Goal: Task Accomplishment & Management: Use online tool/utility

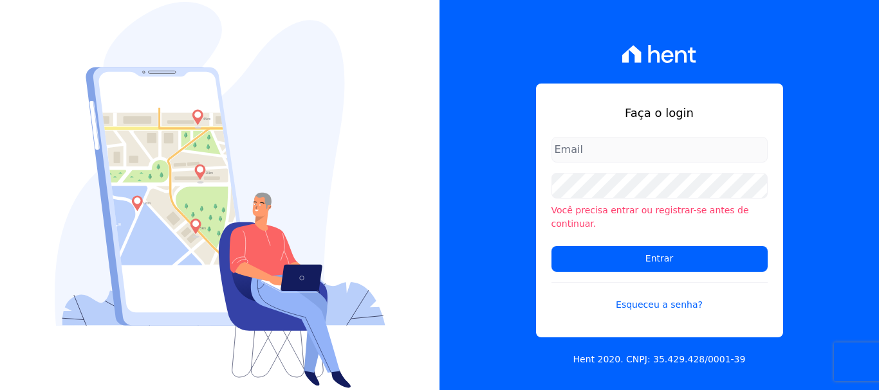
click at [643, 151] on input "email" at bounding box center [659, 150] width 216 height 26
type input "cobranca@construtorafarias.com.br"
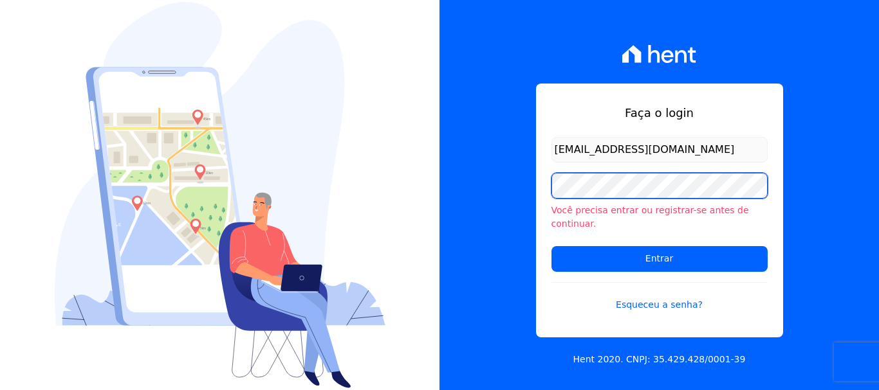
click at [551, 246] on input "Entrar" at bounding box center [659, 259] width 216 height 26
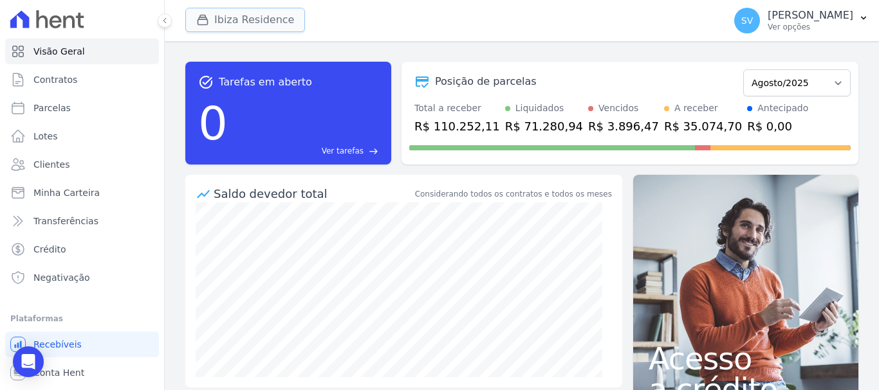
click at [270, 9] on button "Ibiza Residence" at bounding box center [245, 20] width 120 height 24
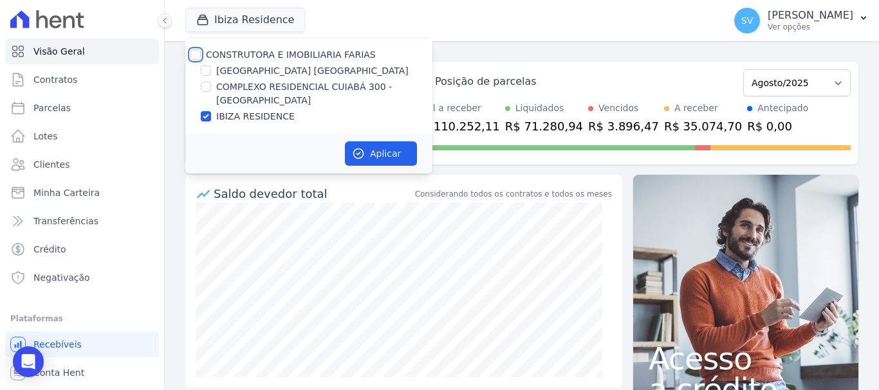
click at [192, 55] on input "CONSTRUTORA E IMOBILIARIA FARIAS" at bounding box center [195, 55] width 10 height 10
checkbox input "true"
click at [388, 156] on button "Aplicar" at bounding box center [381, 153] width 72 height 24
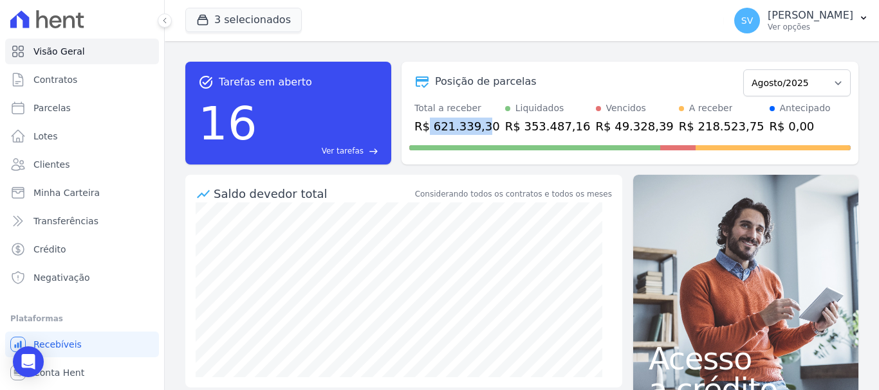
drag, startPoint x: 427, startPoint y: 125, endPoint x: 480, endPoint y: 133, distance: 53.3
click at [480, 133] on div "R$ 621.339,30" at bounding box center [457, 126] width 86 height 17
click at [803, 12] on p "[PERSON_NAME]" at bounding box center [810, 15] width 86 height 13
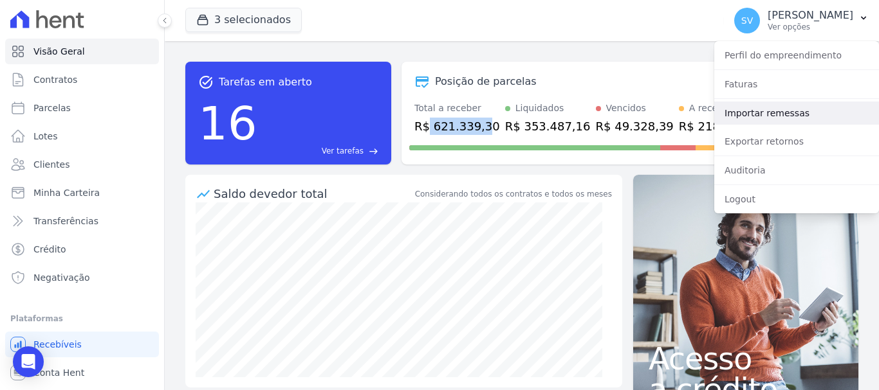
click at [785, 118] on link "Importar remessas" at bounding box center [796, 113] width 165 height 23
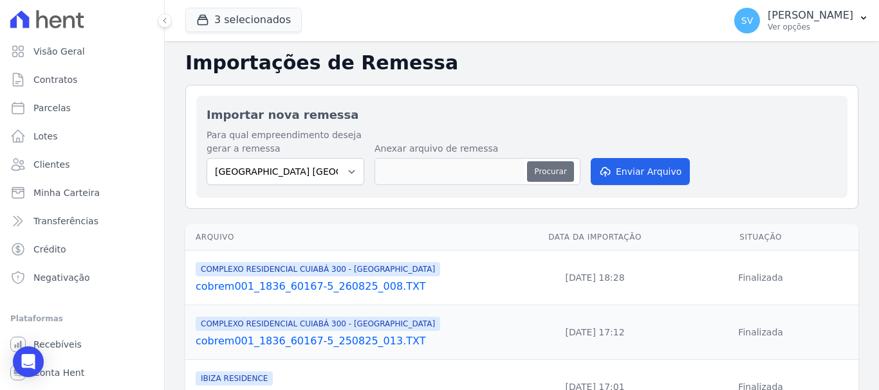
click at [544, 175] on button "Procurar" at bounding box center [550, 171] width 46 height 21
type input "cobrem001_1836_60167-5_270825_001.TXT"
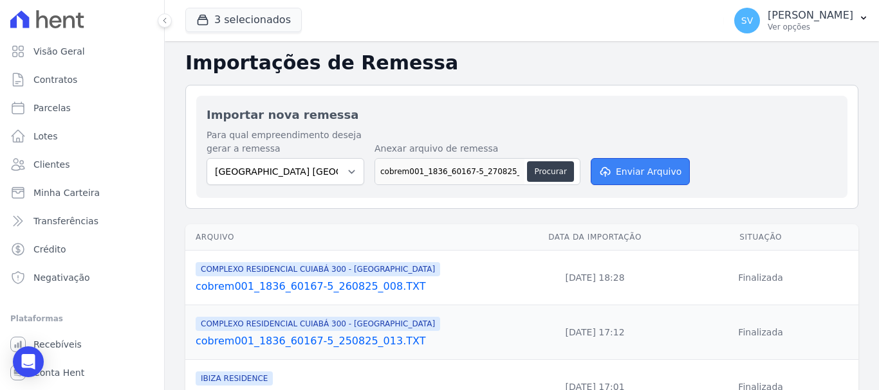
click at [641, 172] on button "Enviar Arquivo" at bounding box center [639, 171] width 99 height 27
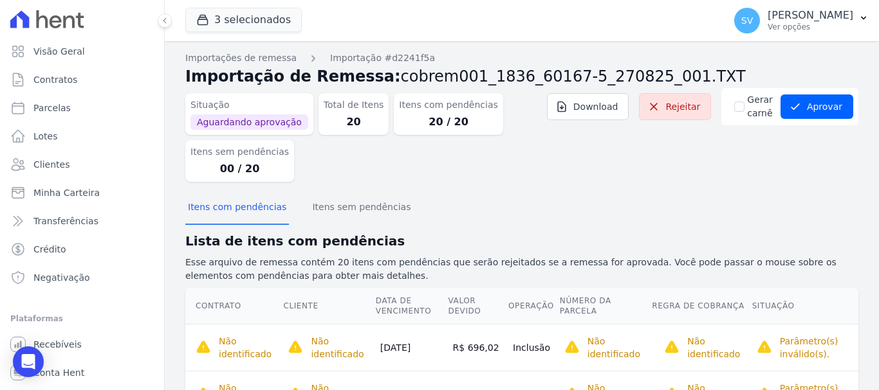
drag, startPoint x: 206, startPoint y: 174, endPoint x: 264, endPoint y: 172, distance: 57.3
click at [263, 172] on dd "00 / 20" at bounding box center [239, 168] width 98 height 15
click at [403, 192] on div "Situação Aguardando aprovação Total de Itens 20 Itens com pendências 20 / 20 It…" at bounding box center [521, 140] width 673 height 104
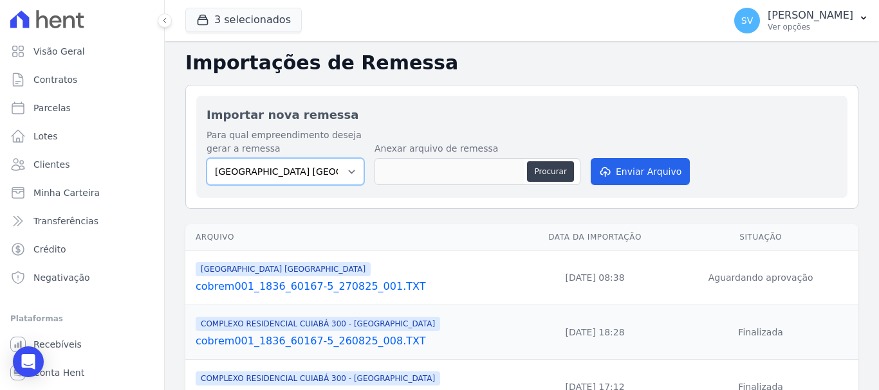
click at [275, 179] on select "BAHAMAS EAST VILLAGE COMPLEXO RESIDENCIAL CUIABÁ 300 - JOÃO DE BARRO IBIZA RESI…" at bounding box center [285, 171] width 158 height 27
select select "a999329b-d322-46c5-b2df-9163b092fb9b"
click at [206, 158] on select "BAHAMAS EAST VILLAGE COMPLEXO RESIDENCIAL CUIABÁ 300 - JOÃO DE BARRO IBIZA RESI…" at bounding box center [285, 171] width 158 height 27
click at [536, 178] on button "Procurar" at bounding box center [550, 171] width 46 height 21
click at [347, 285] on link "cobrem001_1836_60167-5_270825_001.TXT" at bounding box center [359, 286] width 326 height 15
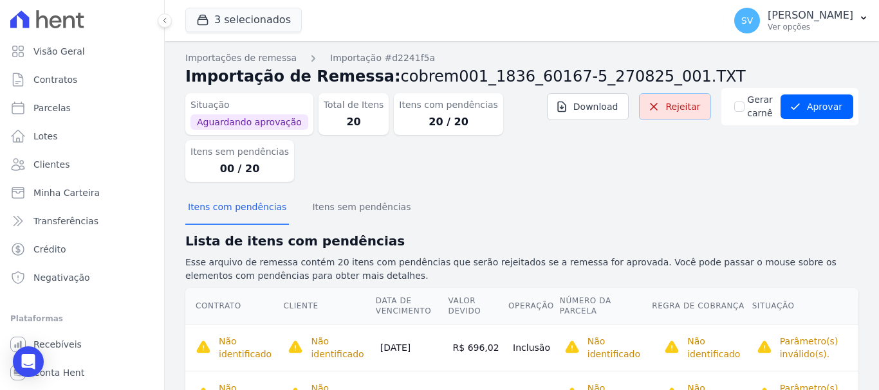
drag, startPoint x: 679, startPoint y: 108, endPoint x: 481, endPoint y: 60, distance: 203.1
click at [679, 109] on link "Rejeitar" at bounding box center [675, 106] width 72 height 27
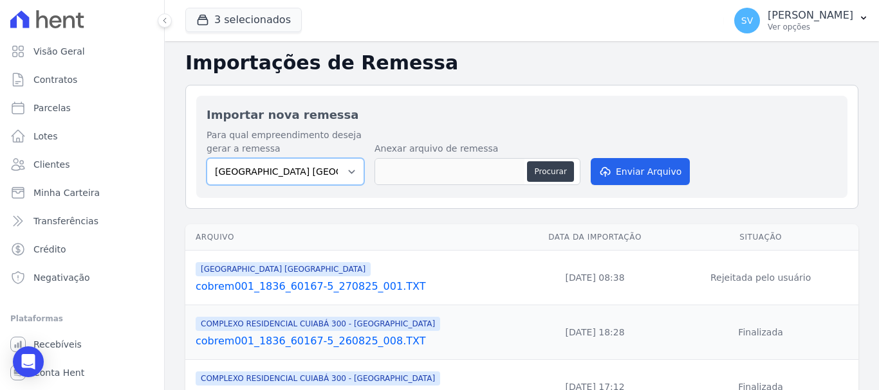
click at [278, 180] on select "BAHAMAS EAST VILLAGE COMPLEXO RESIDENCIAL CUIABÁ 300 - JOÃO DE BARRO IBIZA RESI…" at bounding box center [285, 171] width 158 height 27
select select "a999329b-d322-46c5-b2df-9163b092fb9b"
click at [206, 158] on select "BAHAMAS EAST VILLAGE COMPLEXO RESIDENCIAL CUIABÁ 300 - JOÃO DE BARRO IBIZA RESI…" at bounding box center [285, 171] width 158 height 27
click at [529, 168] on button "Procurar" at bounding box center [550, 171] width 46 height 21
type input "cobrem001_1836_60167-5_270825_001.TXT"
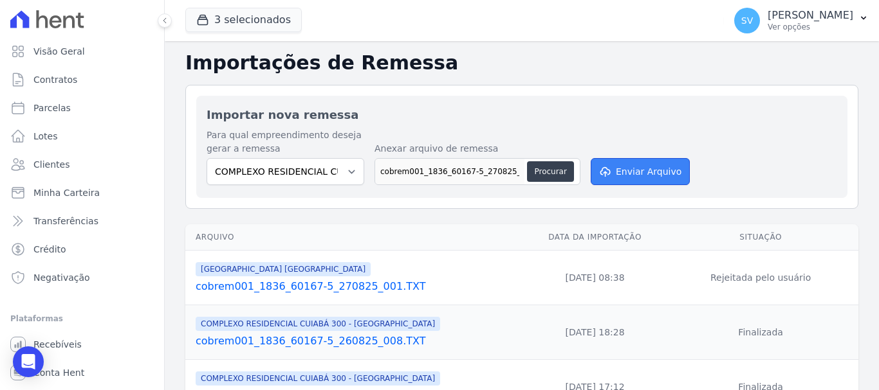
click at [622, 169] on button "Enviar Arquivo" at bounding box center [639, 171] width 99 height 27
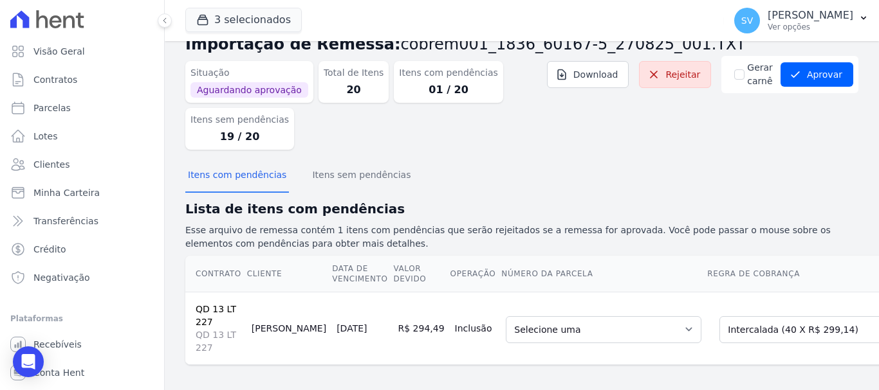
scroll to position [48, 0]
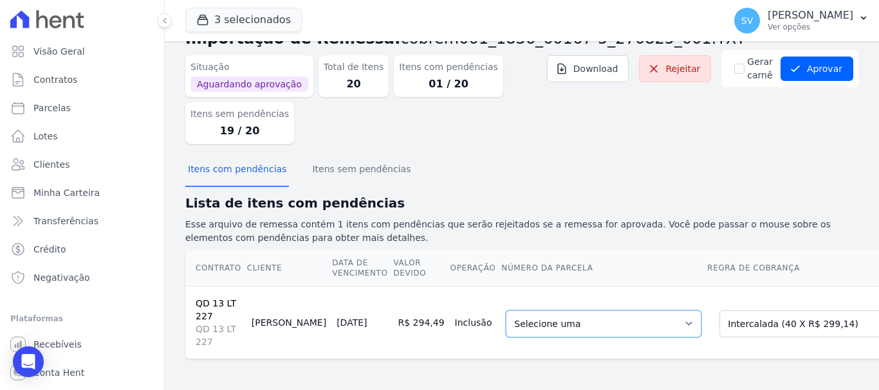
click at [506, 315] on select "Selecione uma 4 - 15/11/2025 - R$ 299,14 - Agendado 5 - 15/12/2025 - R$ 299,14 …" at bounding box center [604, 324] width 196 height 27
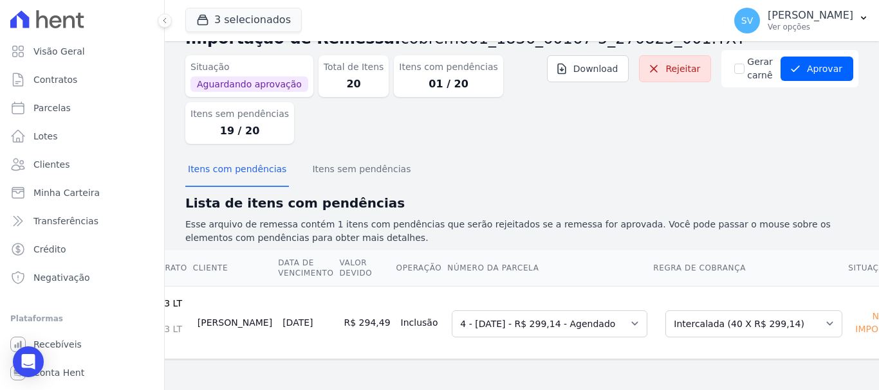
scroll to position [0, 56]
click at [702, 311] on select "Selecione uma Nova Parcela Avulsa Parcela Avulsa Existente Parcela Normal (1 X …" at bounding box center [751, 324] width 177 height 27
click at [619, 181] on section "Itens com pendências Itens sem pendências Lista de itens com pendências Esse ar…" at bounding box center [521, 256] width 673 height 205
click at [352, 167] on button "Itens sem pendências" at bounding box center [361, 170] width 104 height 33
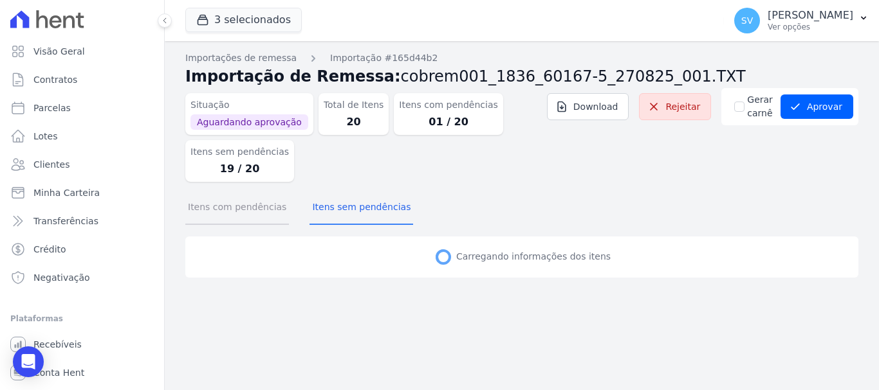
click at [212, 214] on button "Itens com pendências" at bounding box center [237, 208] width 104 height 33
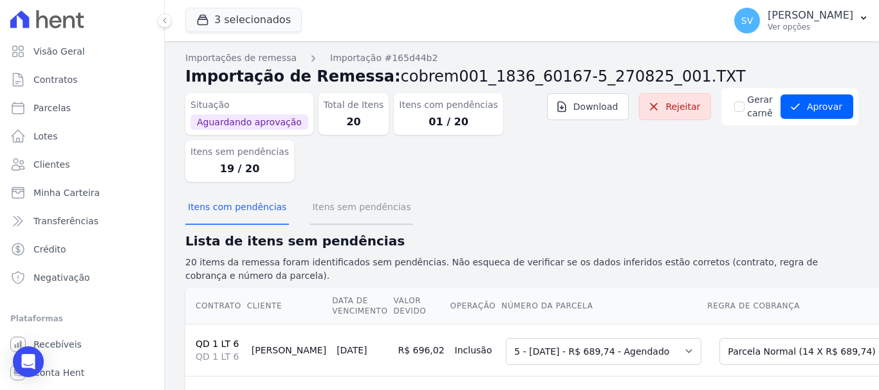
click at [368, 208] on button "Itens sem pendências" at bounding box center [361, 208] width 104 height 33
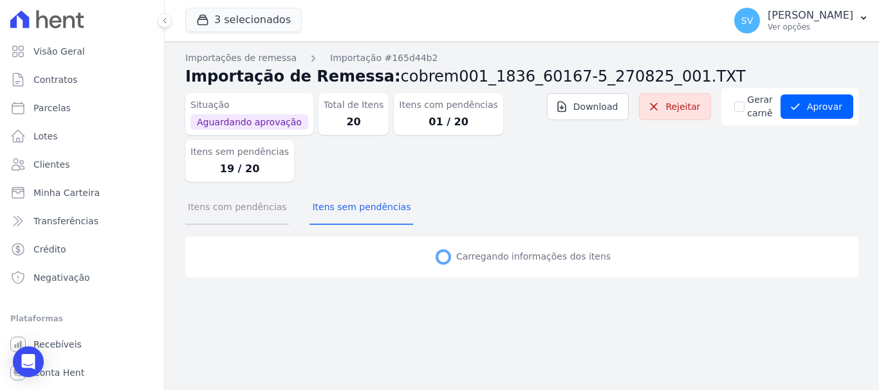
click at [219, 210] on button "Itens com pendências" at bounding box center [237, 208] width 104 height 33
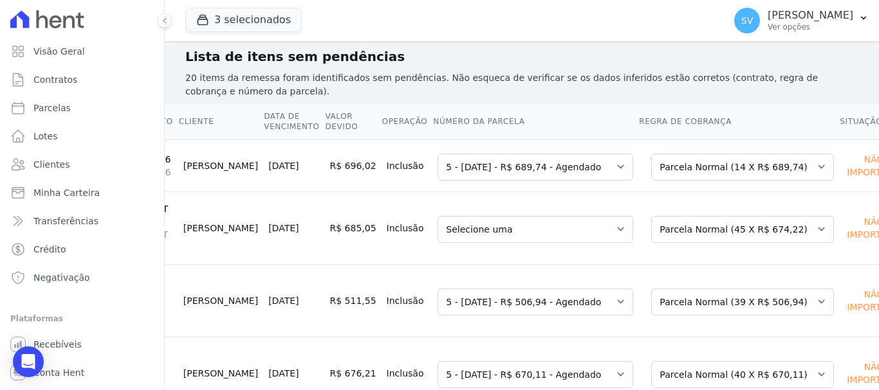
scroll to position [166, 0]
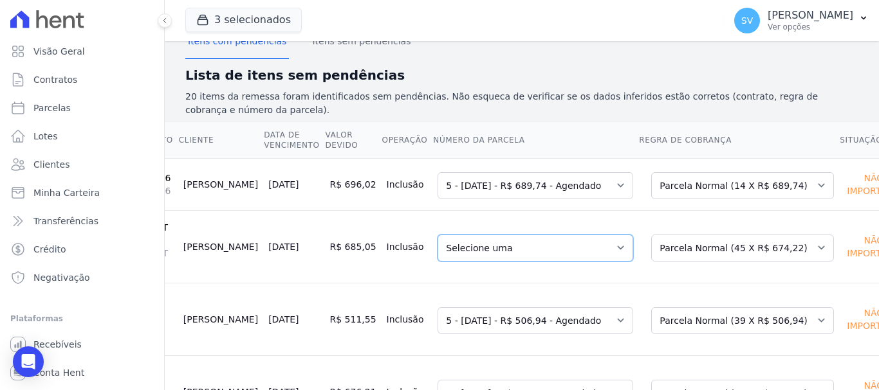
click at [520, 248] on select "Selecione uma 1 - 15/09/2025 - R$ 674,22 - Agendado 2 - 15/10/2025 - R$ 674,22 …" at bounding box center [535, 248] width 196 height 27
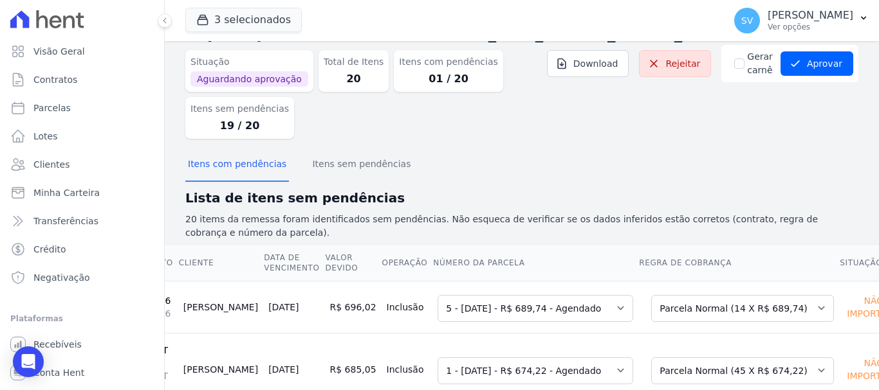
scroll to position [37, 0]
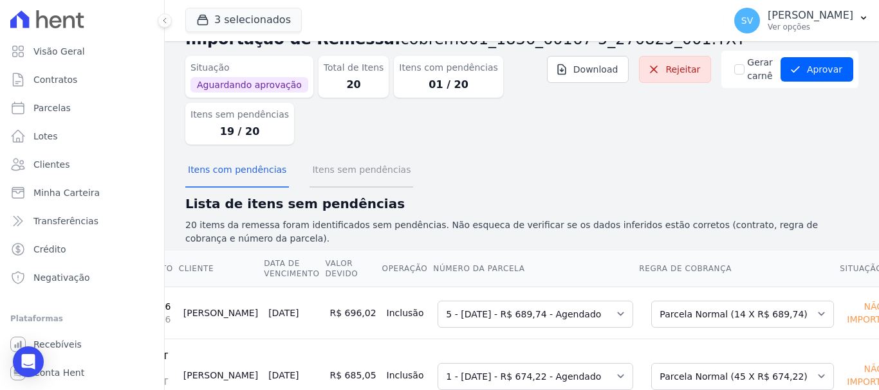
click at [334, 170] on button "Itens sem pendências" at bounding box center [361, 170] width 104 height 33
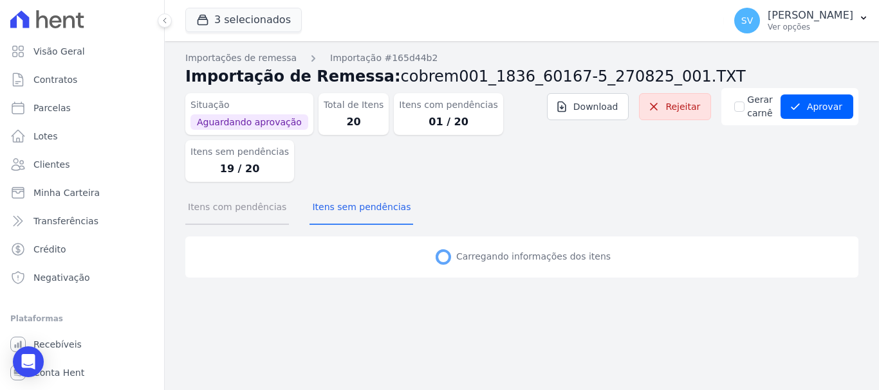
click at [242, 203] on button "Itens com pendências" at bounding box center [237, 208] width 104 height 33
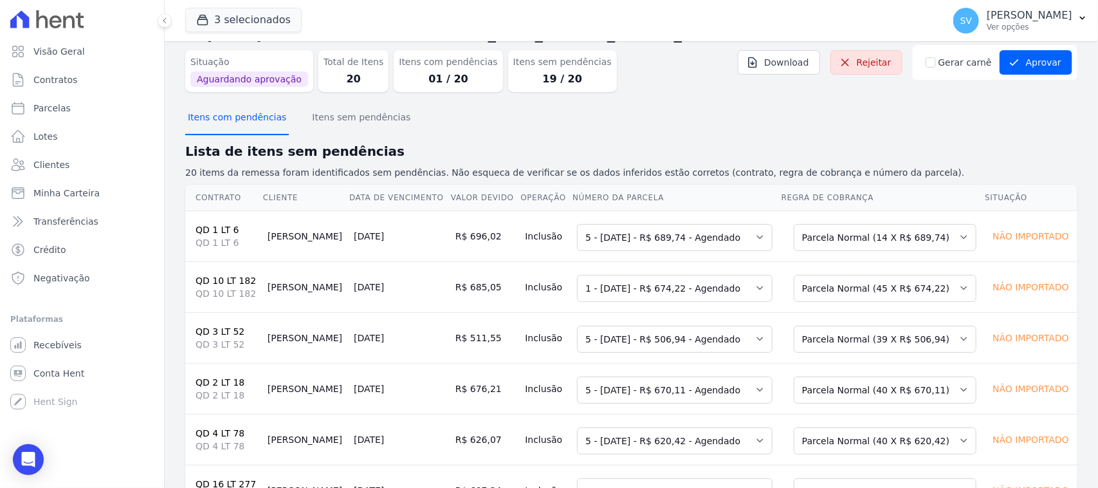
scroll to position [32, 0]
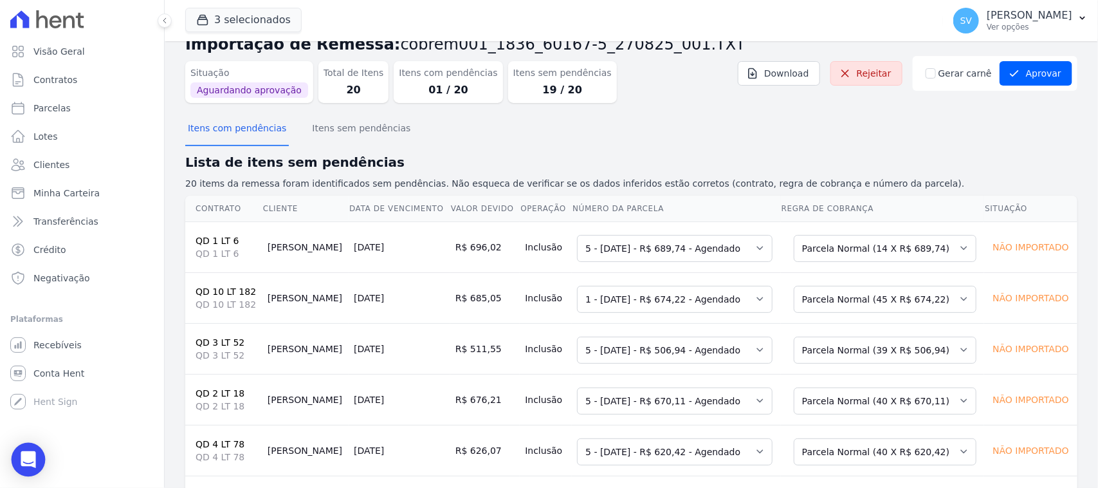
click at [26, 390] on div "Open Intercom Messenger" at bounding box center [29, 459] width 34 height 34
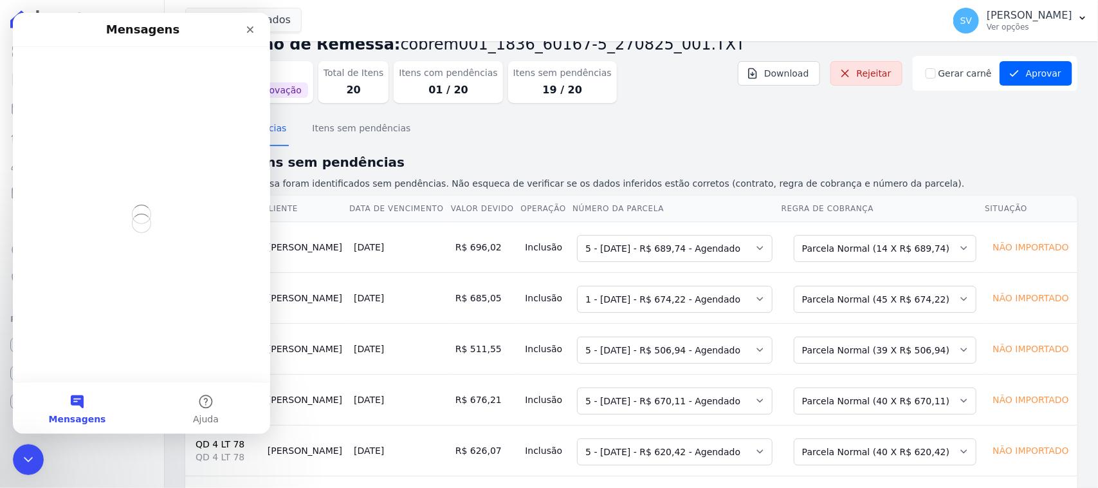
scroll to position [0, 0]
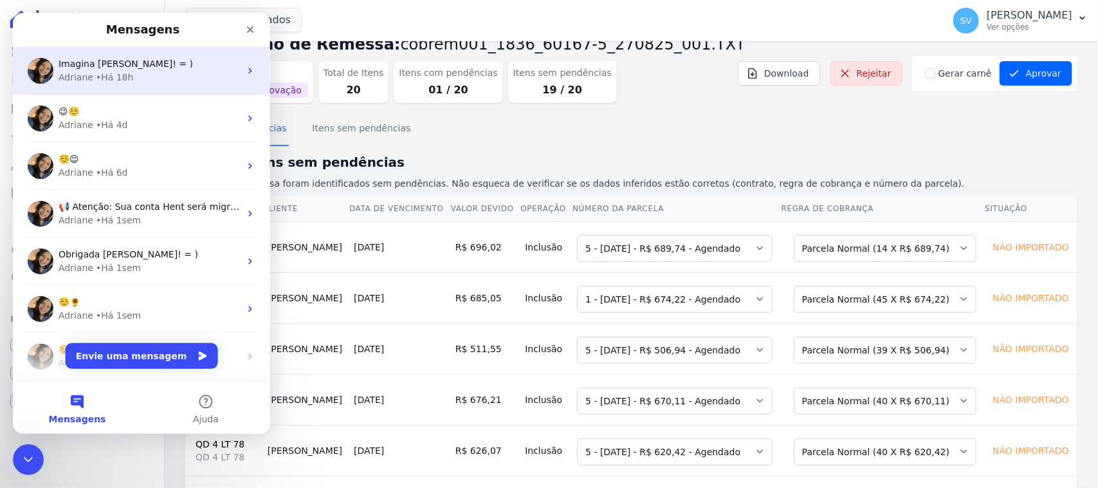
click at [133, 75] on div "Adriane • Há 18h" at bounding box center [149, 78] width 181 height 14
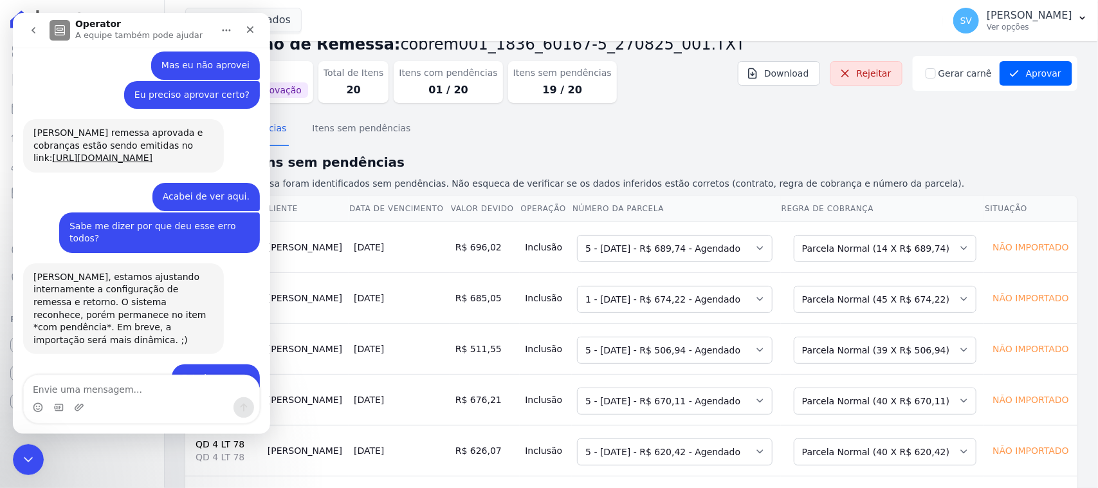
scroll to position [1031, 0]
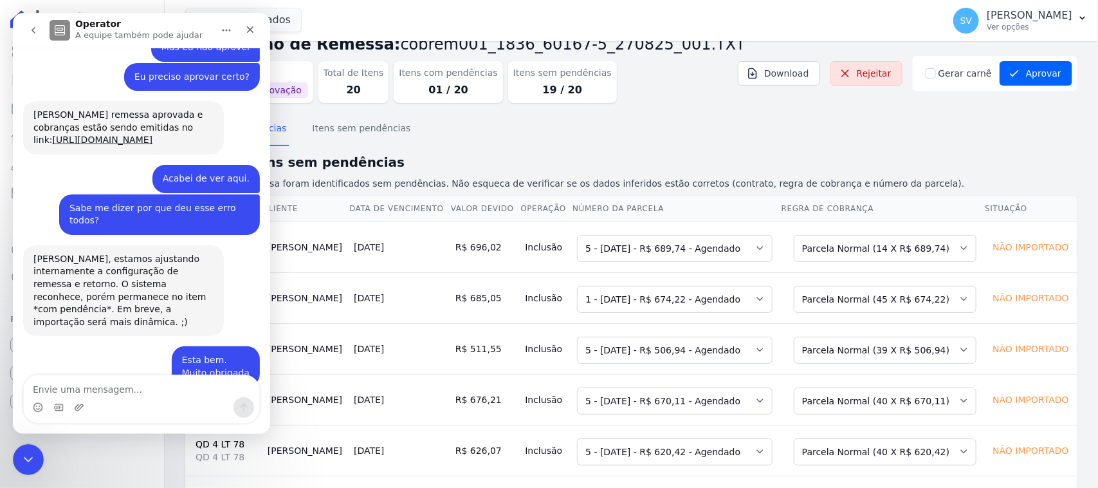
click at [145, 390] on textarea "Envie uma mensagem..." at bounding box center [141, 386] width 235 height 22
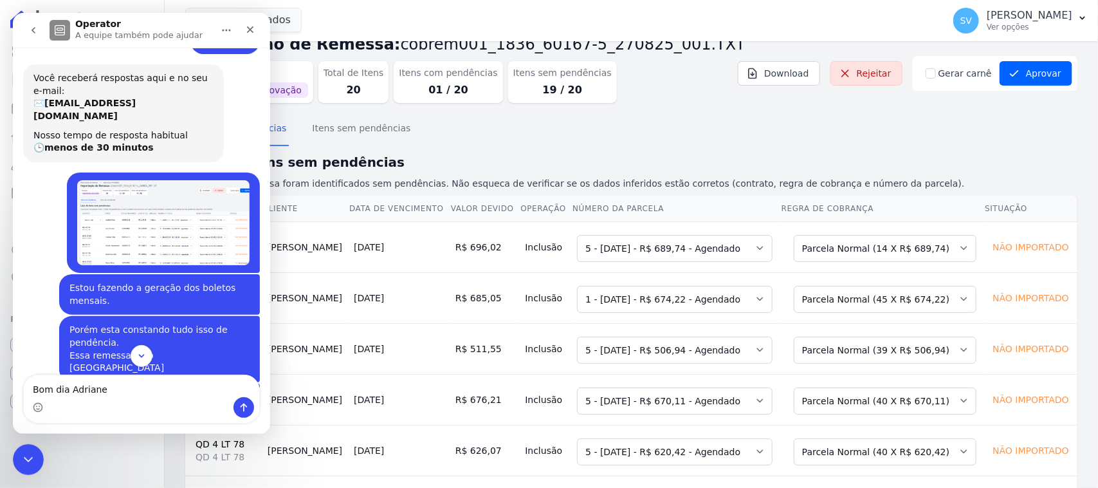
scroll to position [0, 0]
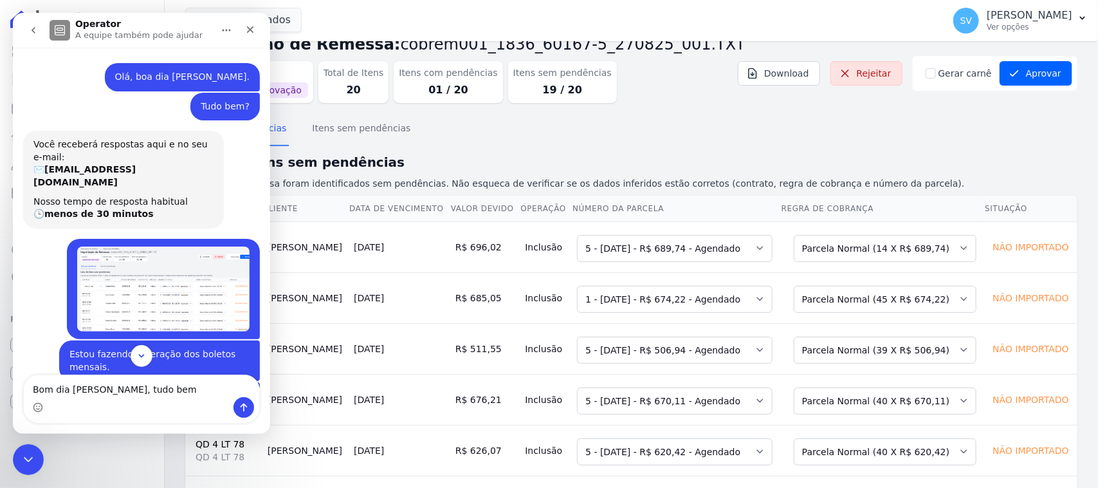
type textarea "Bom dia [PERSON_NAME], tudo bem?"
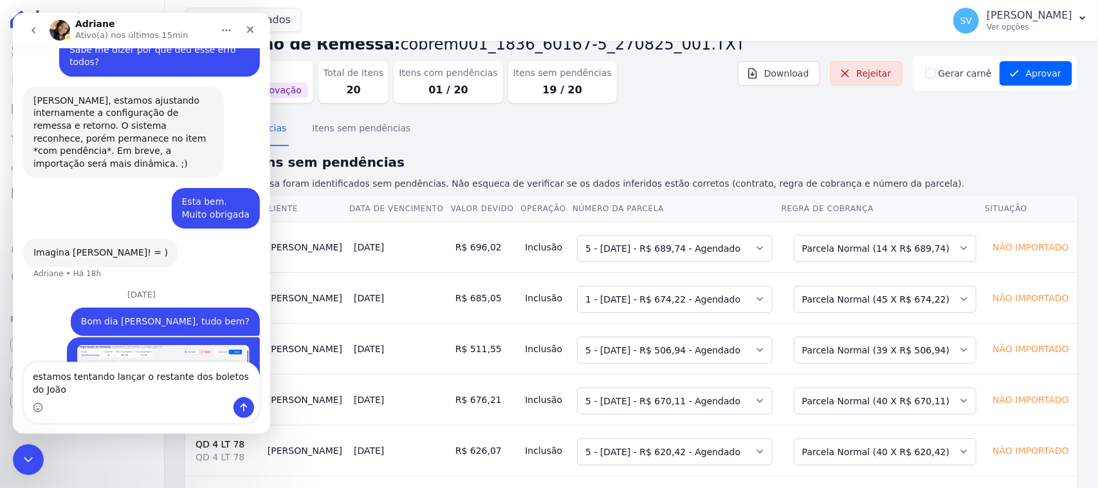
scroll to position [1219, 0]
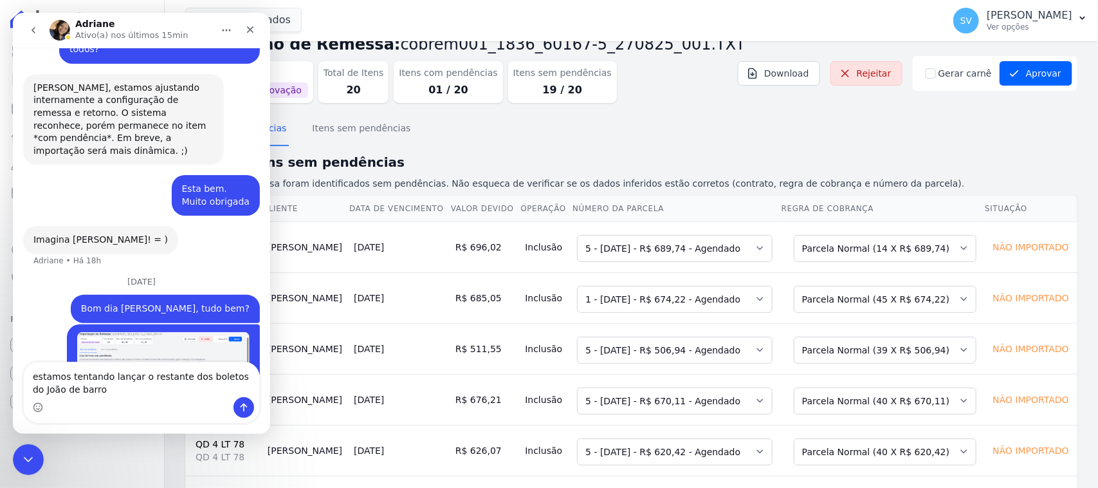
type textarea "estamos tentando lançar o restante dos boletos do João de barro"
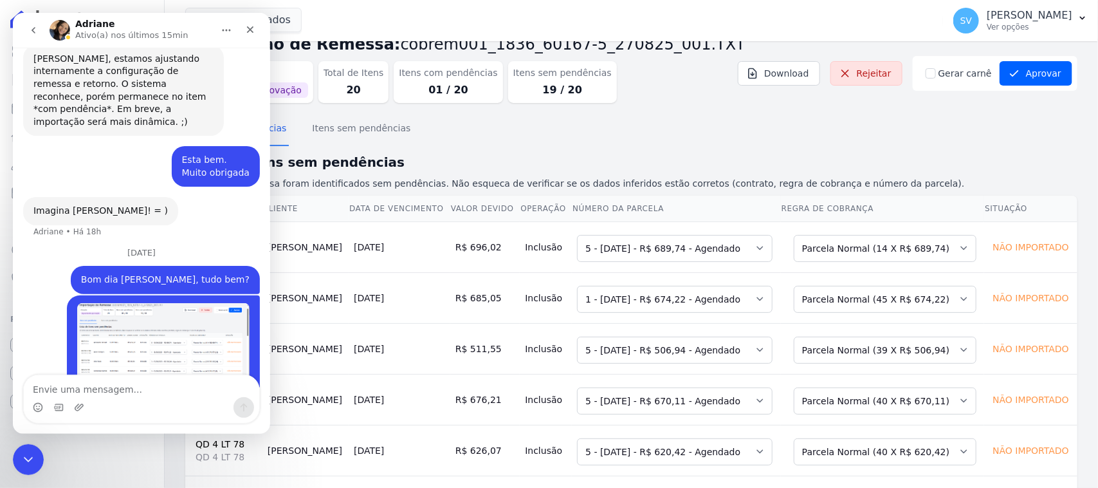
click at [120, 385] on textarea "Envie uma mensagem..." at bounding box center [141, 386] width 235 height 22
type textarea "está aparecendo esses erros"
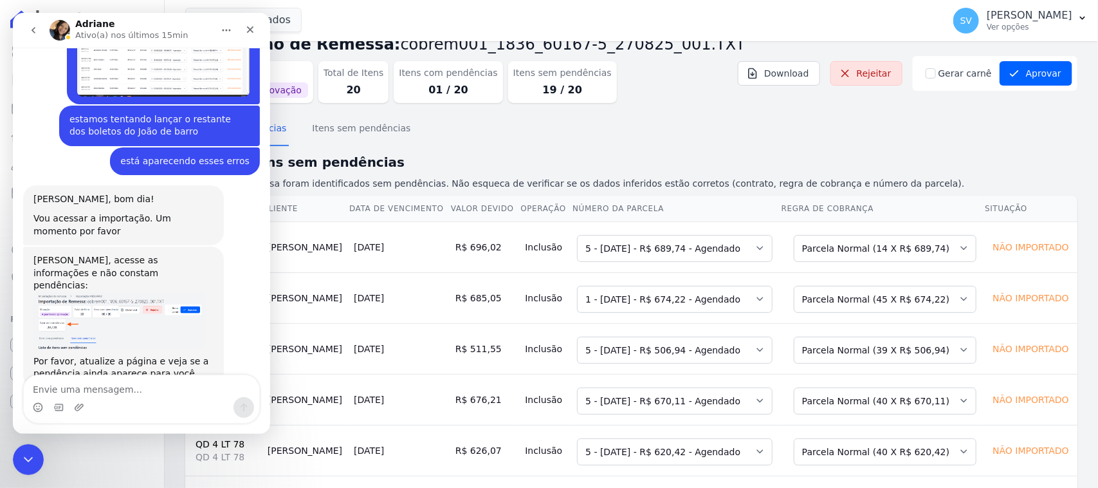
scroll to position [1477, 0]
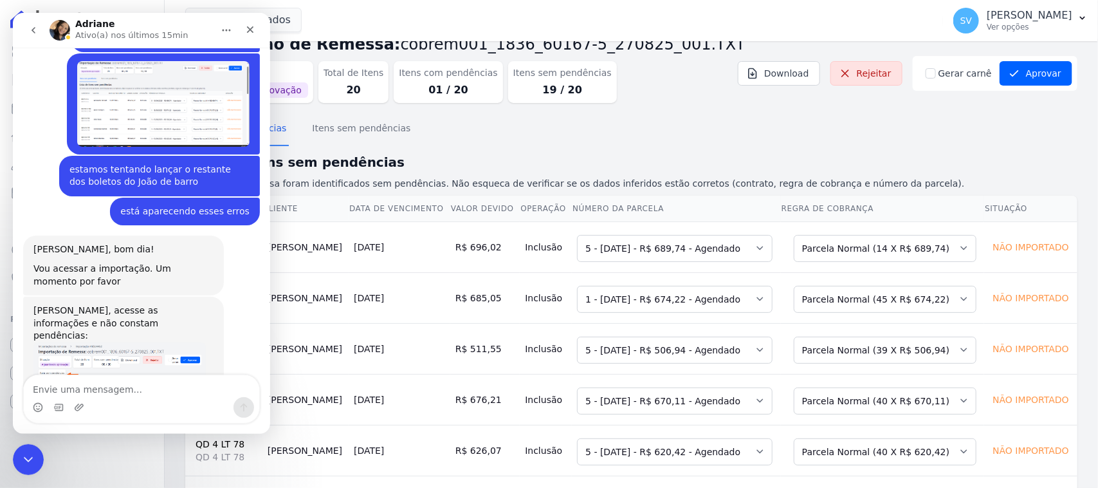
click at [256, 30] on div "Fechar" at bounding box center [250, 29] width 23 height 23
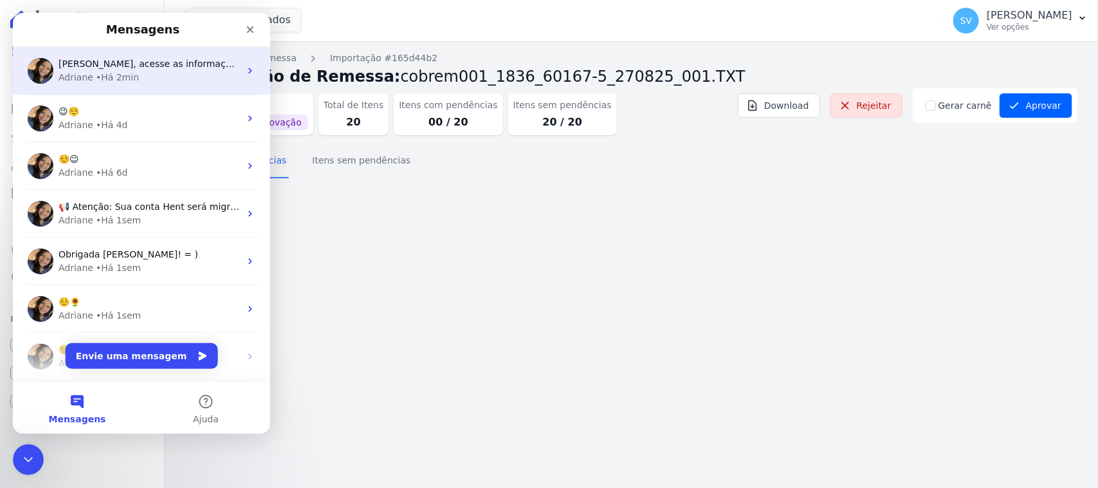
click at [200, 52] on div "[PERSON_NAME], acesse as informações e não constam pendências: Por favor, atual…" at bounding box center [141, 71] width 257 height 48
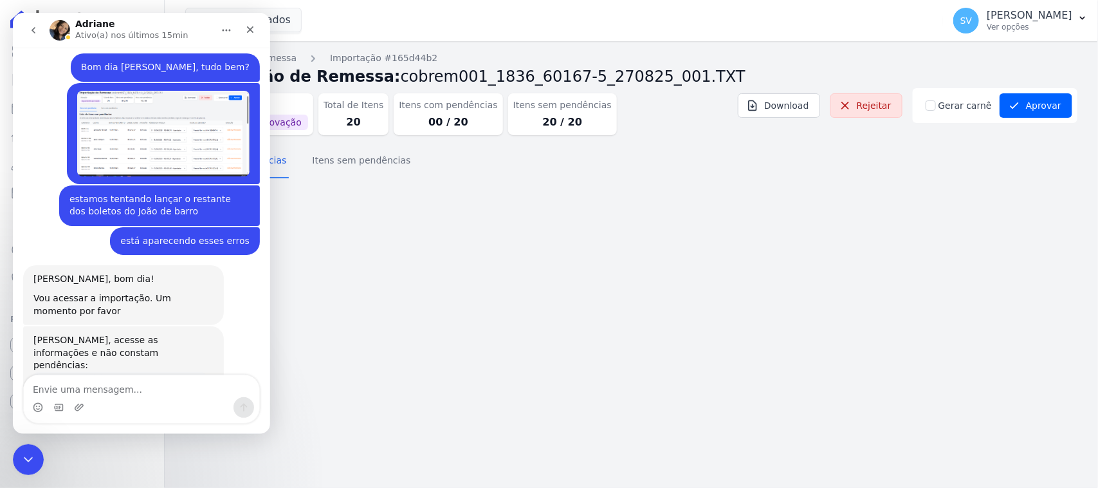
scroll to position [1477, 0]
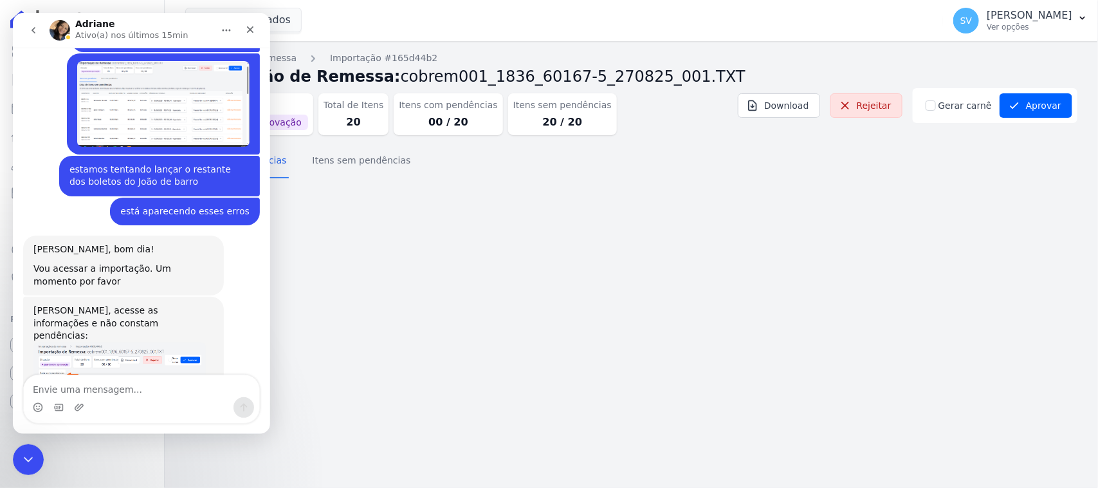
click at [166, 388] on textarea "Envie uma mensagem..." at bounding box center [141, 386] width 235 height 22
type textarea "Saiu as pedencias. Mto obrigada"
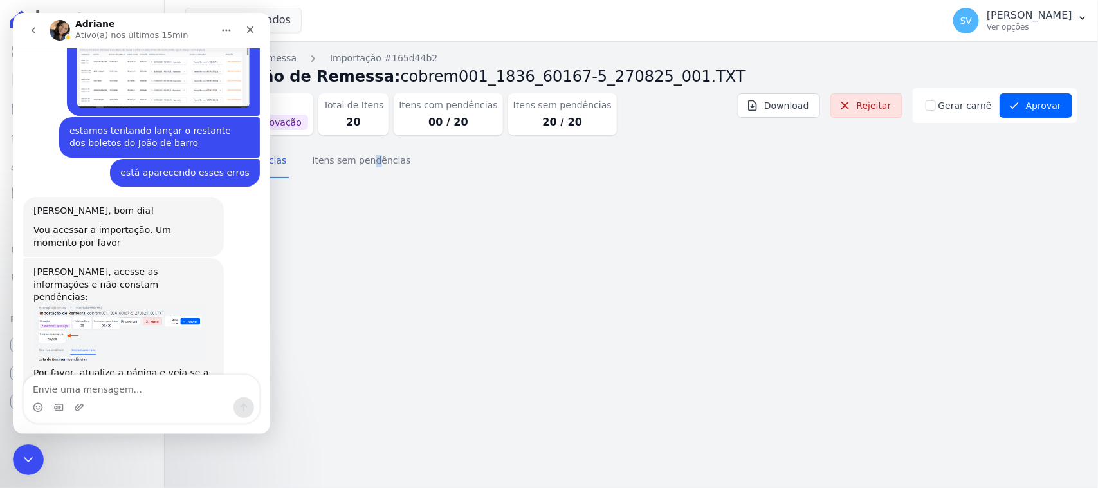
click at [304, 239] on div "Importações de remessa Importação #165d44b2 Importação de Remessa: cobrem001_18…" at bounding box center [631, 264] width 933 height 446
click at [347, 259] on div "Importações de remessa Importação #165d44b2 Importação de Remessa: cobrem001_18…" at bounding box center [631, 264] width 933 height 446
click at [245, 27] on icon "Fechar" at bounding box center [250, 29] width 10 height 10
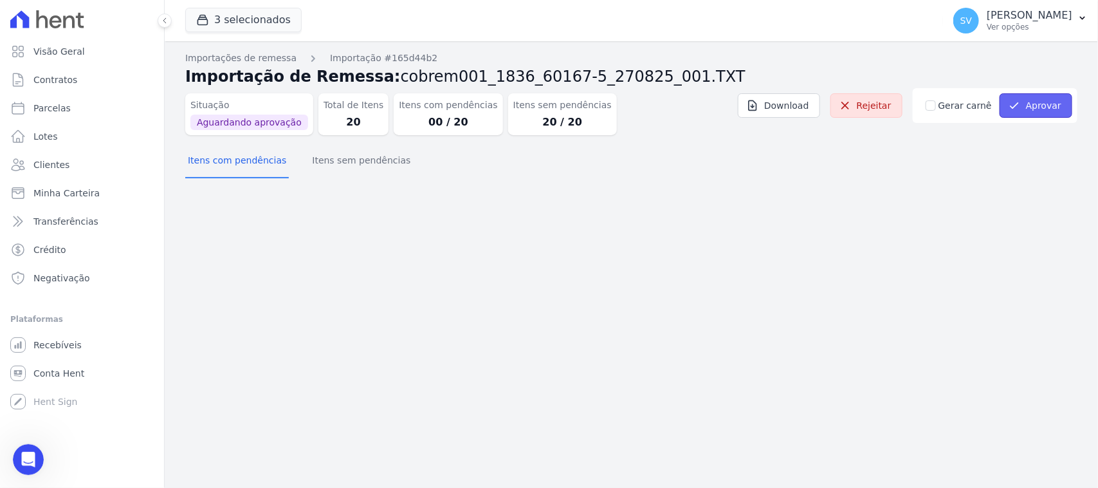
click at [1046, 104] on button "Aprovar" at bounding box center [1035, 105] width 73 height 24
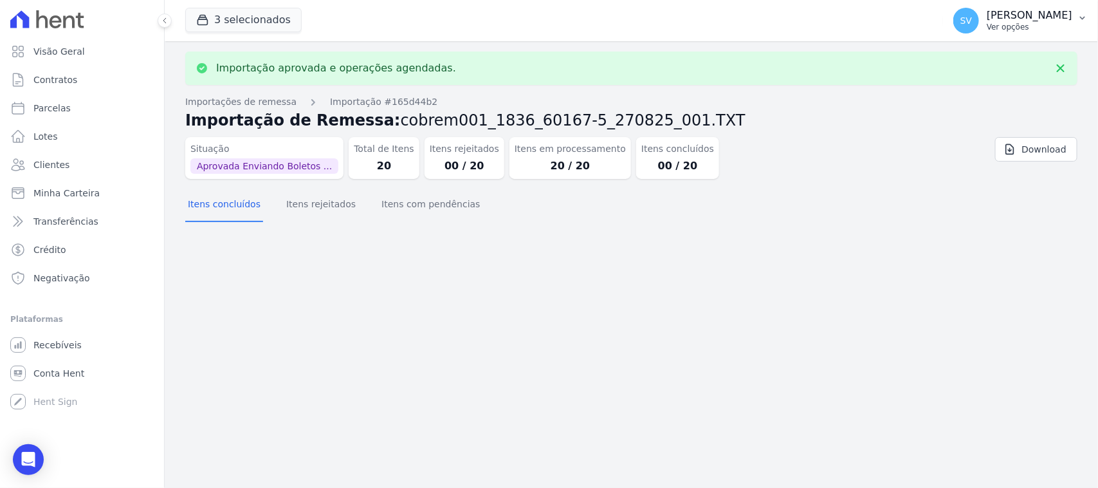
drag, startPoint x: 934, startPoint y: 8, endPoint x: 1020, endPoint y: 26, distance: 88.0
click at [987, 9] on p "[PERSON_NAME]" at bounding box center [1030, 15] width 86 height 13
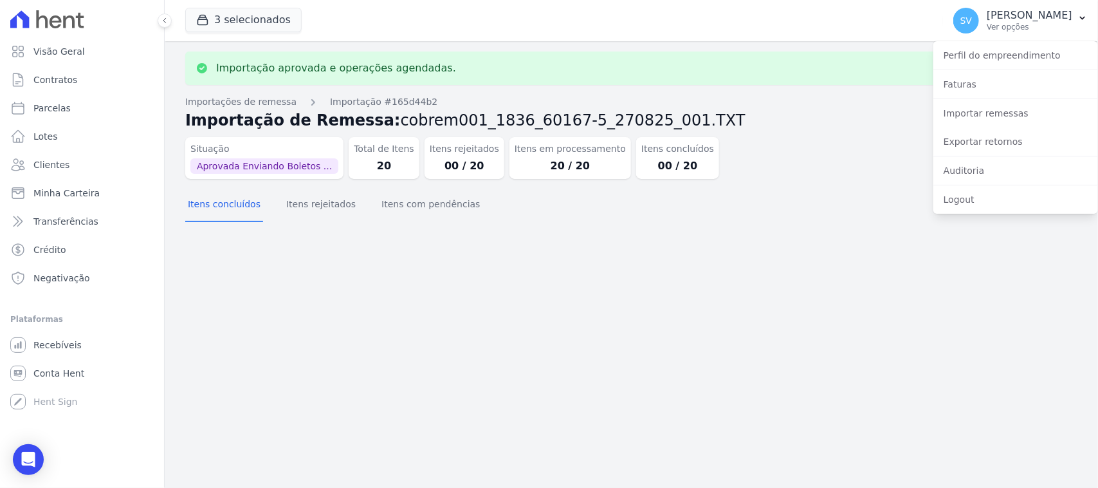
drag, startPoint x: 731, startPoint y: 132, endPoint x: 506, endPoint y: 82, distance: 231.3
click at [719, 139] on div "Situação Aprovada Enviando Boletos ... Total de Itens 20 Itens rejeitados 00 / …" at bounding box center [557, 155] width 744 height 47
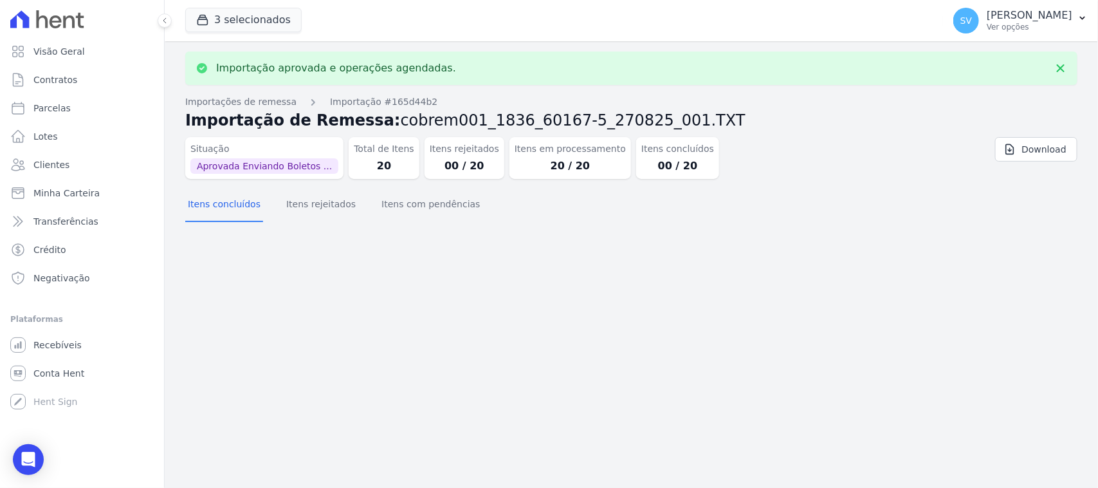
click at [985, 259] on div "Importação aprovada e operações agendadas. Importações de remessa Importação #1…" at bounding box center [631, 264] width 933 height 446
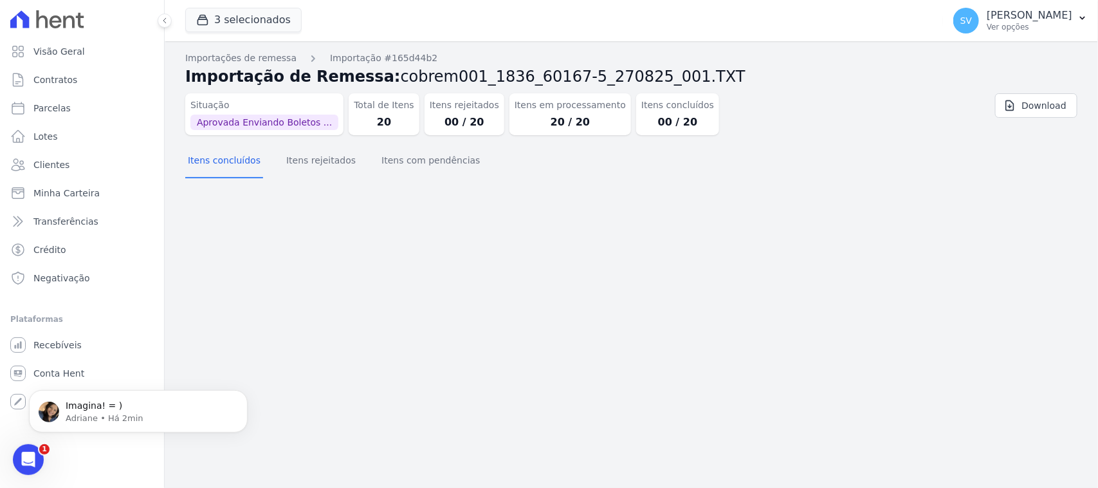
scroll to position [0, 0]
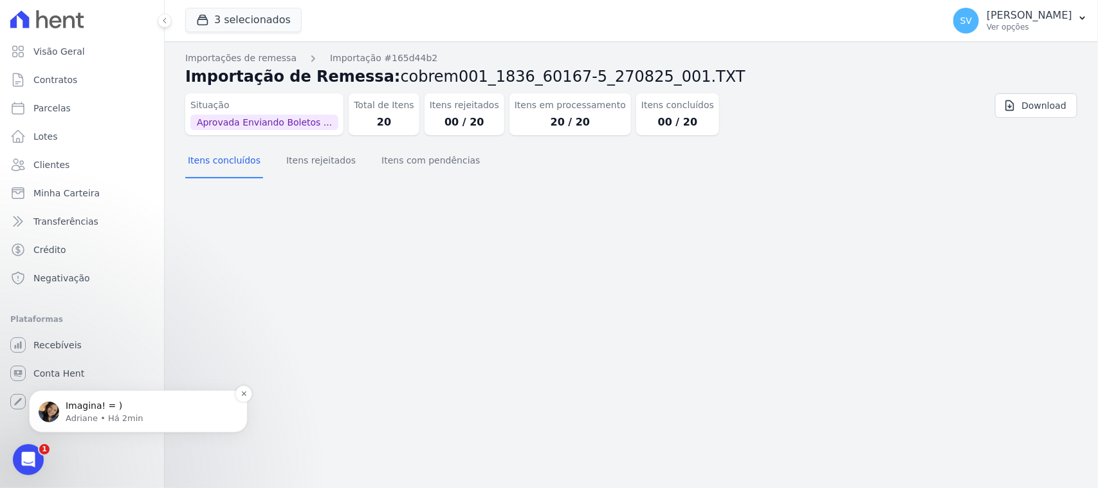
click at [172, 401] on p "Imagina! = )" at bounding box center [149, 405] width 166 height 13
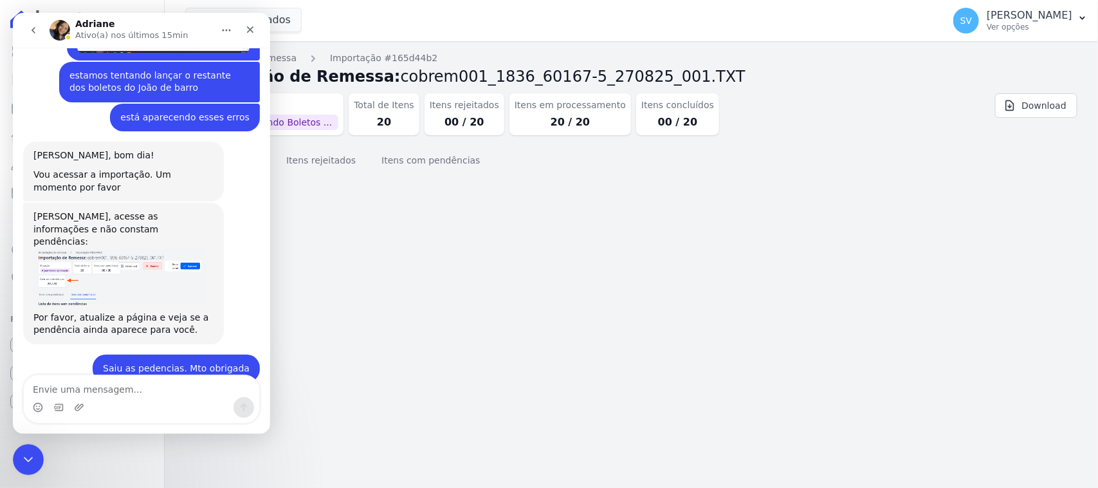
scroll to position [1576, 0]
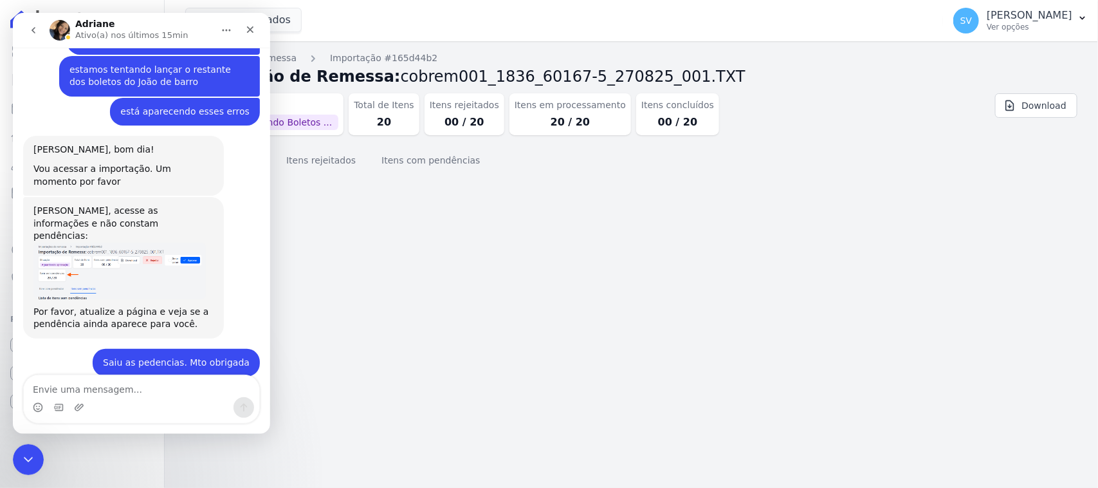
click at [444, 248] on div "Importação aprovada e operações agendadas. Importações de remessa Importação #1…" at bounding box center [631, 264] width 933 height 446
drag, startPoint x: 523, startPoint y: 267, endPoint x: 447, endPoint y: 293, distance: 80.3
click at [522, 268] on div "Importação aprovada e operações agendadas. Importações de remessa Importação #1…" at bounding box center [631, 264] width 933 height 446
drag, startPoint x: 343, startPoint y: 324, endPoint x: 287, endPoint y: 142, distance: 189.6
click at [343, 325] on div "Importação aprovada e operações agendadas. Importações de remessa Importação #1…" at bounding box center [631, 264] width 933 height 446
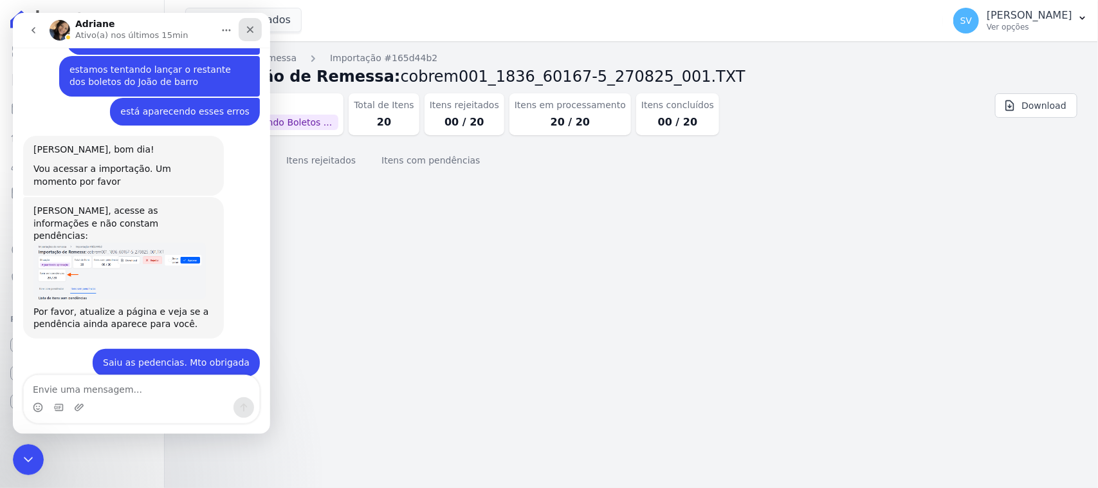
click at [258, 32] on div "Fechar" at bounding box center [250, 29] width 23 height 23
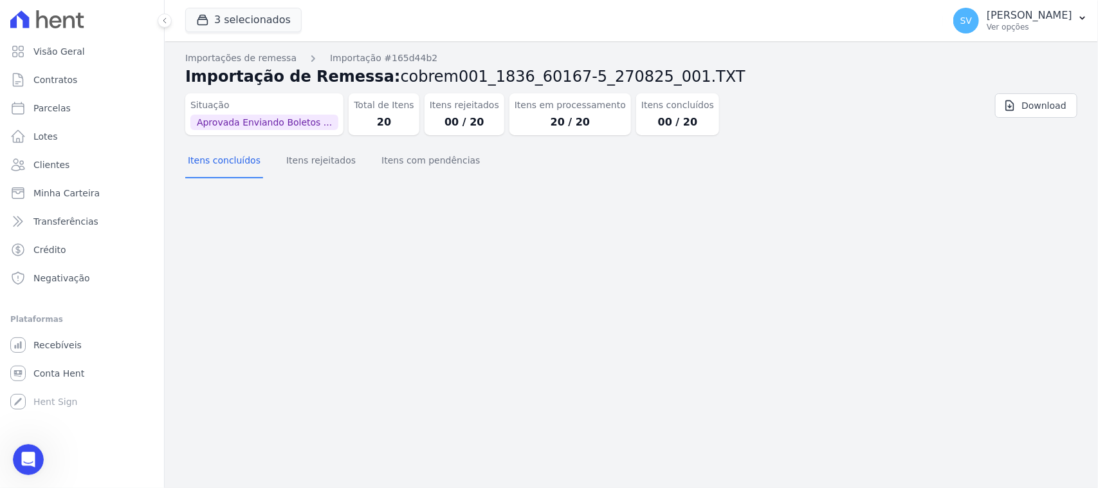
scroll to position [1555, 0]
